Goal: Information Seeking & Learning: Find specific page/section

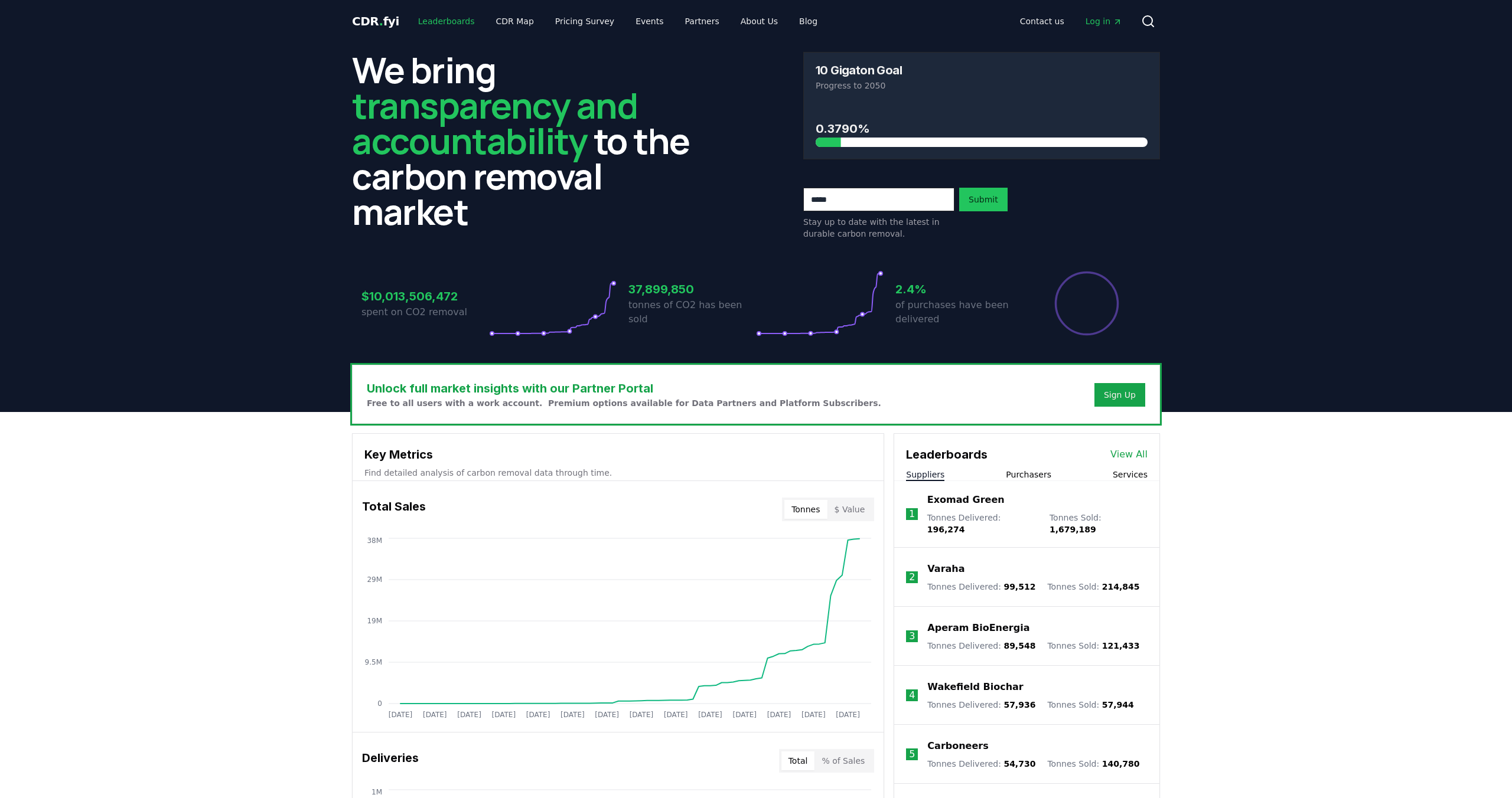
click at [446, 19] on link "Leaderboards" at bounding box center [446, 21] width 76 height 21
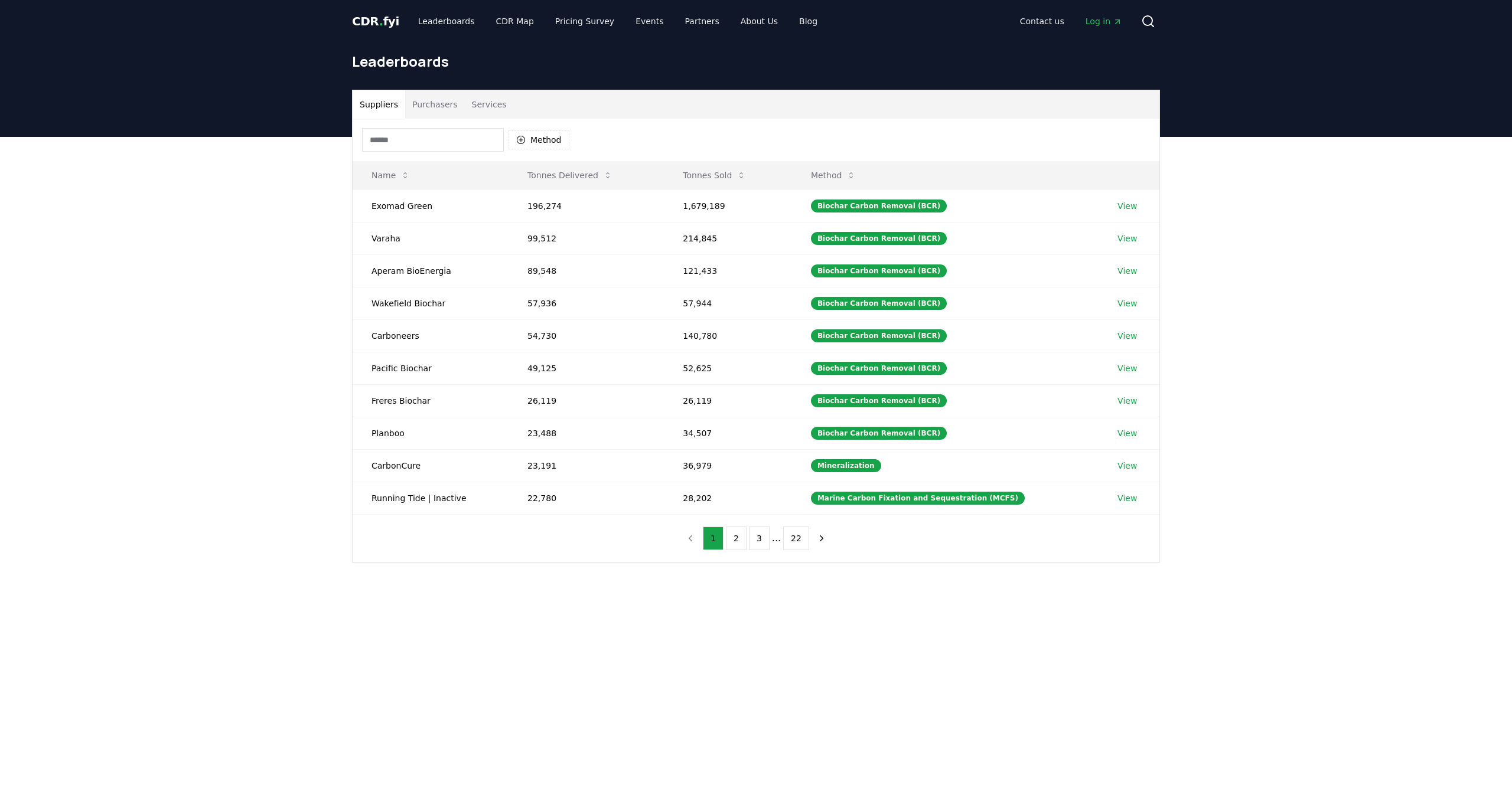
click at [432, 111] on button "Purchasers" at bounding box center [435, 104] width 60 height 28
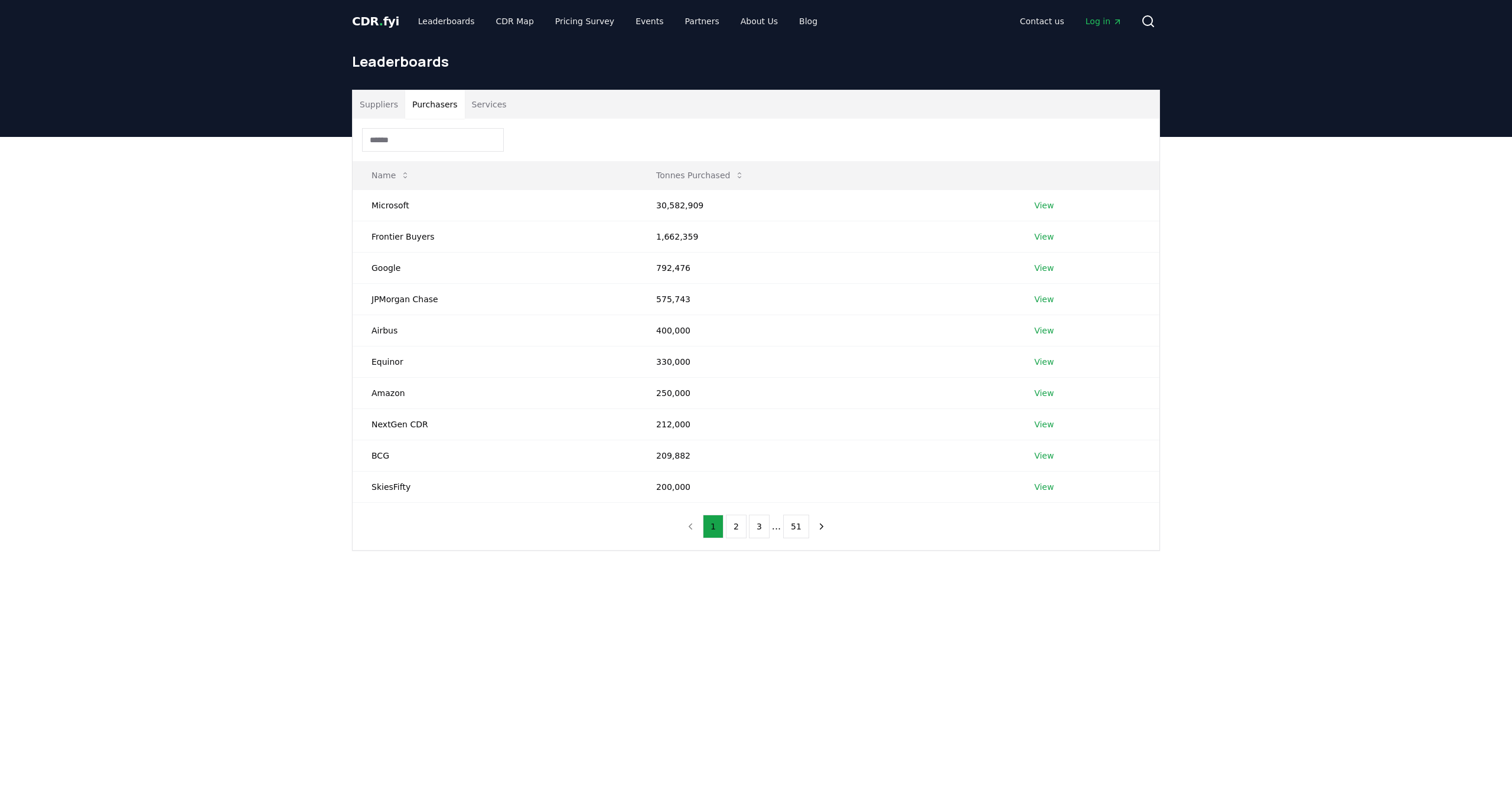
click at [427, 136] on input at bounding box center [433, 140] width 142 height 24
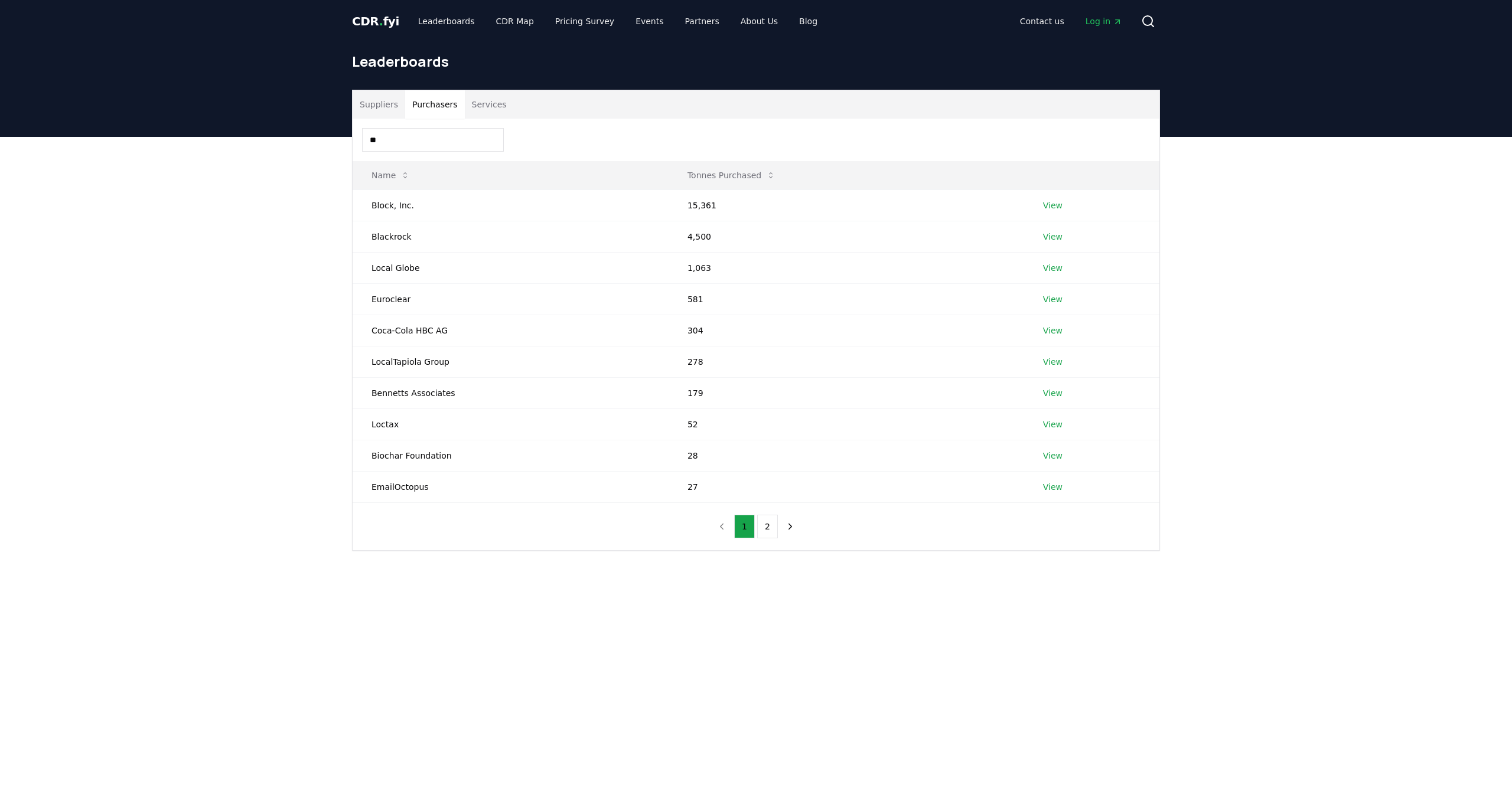
type input "*"
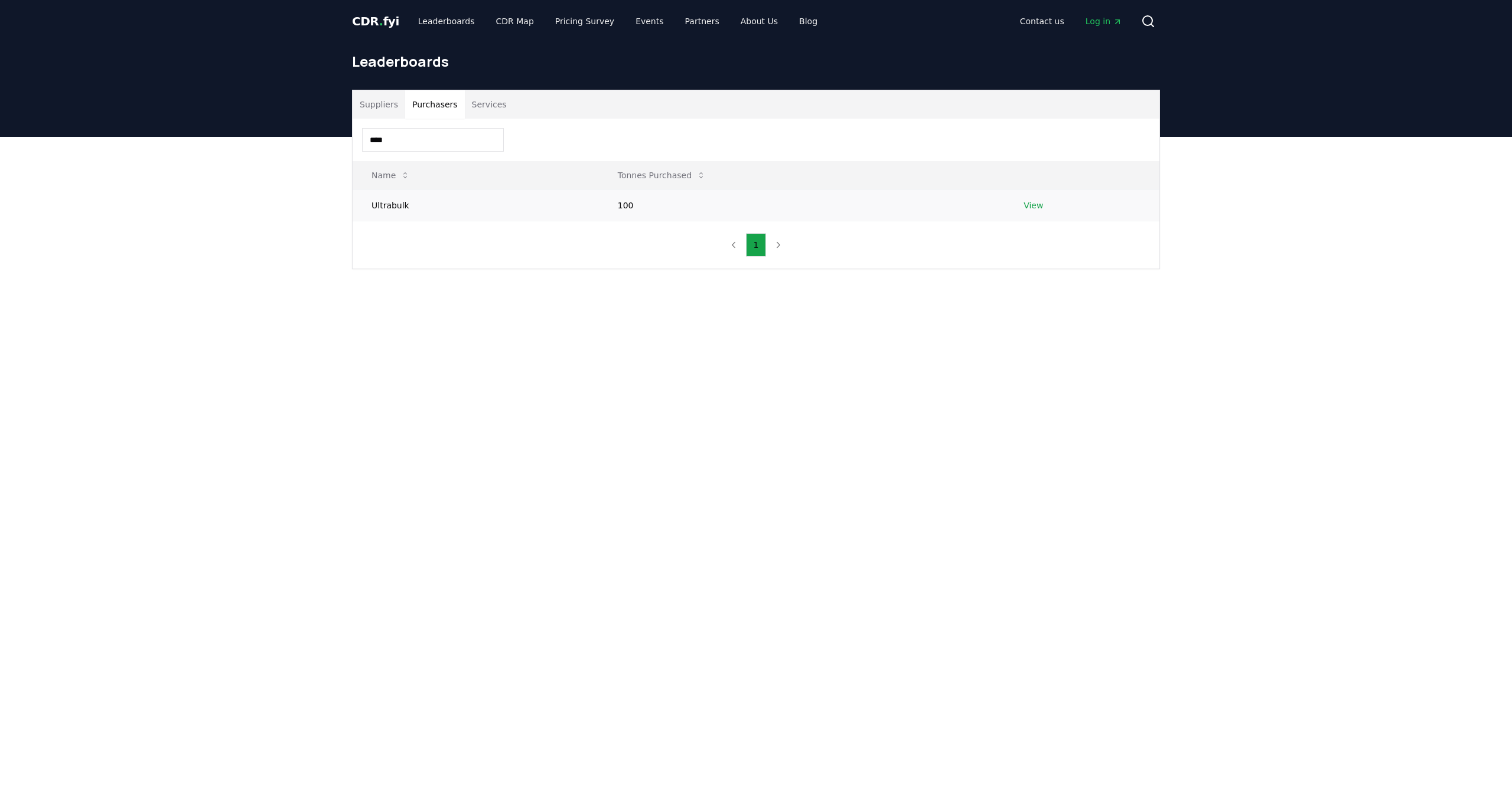
type input "****"
click at [1028, 211] on td "View" at bounding box center [1082, 205] width 155 height 31
click at [1030, 205] on link "View" at bounding box center [1033, 205] width 19 height 12
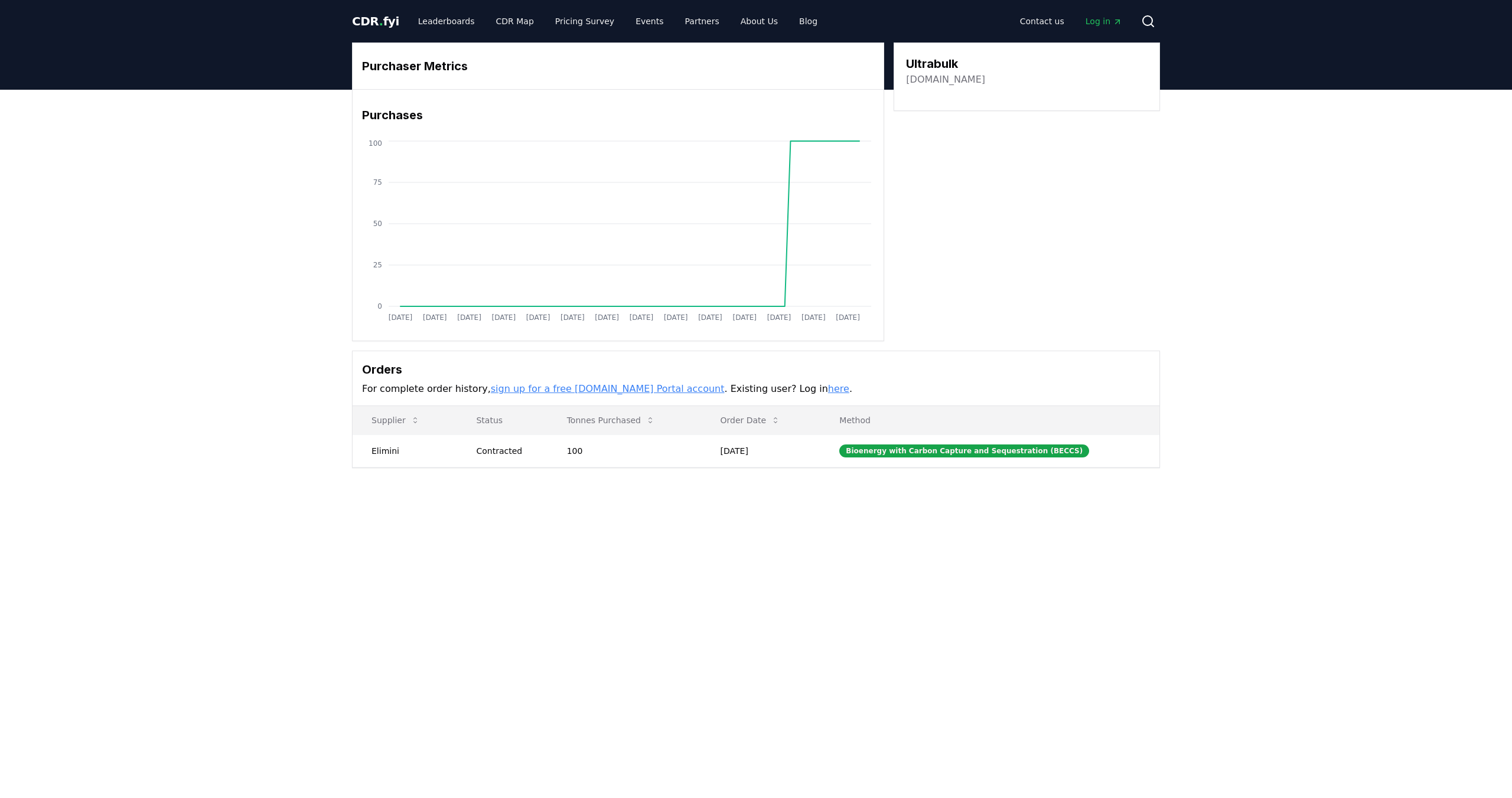
click at [929, 84] on link "ultrabulk.com" at bounding box center [945, 80] width 79 height 14
